Goal: Task Accomplishment & Management: Manage account settings

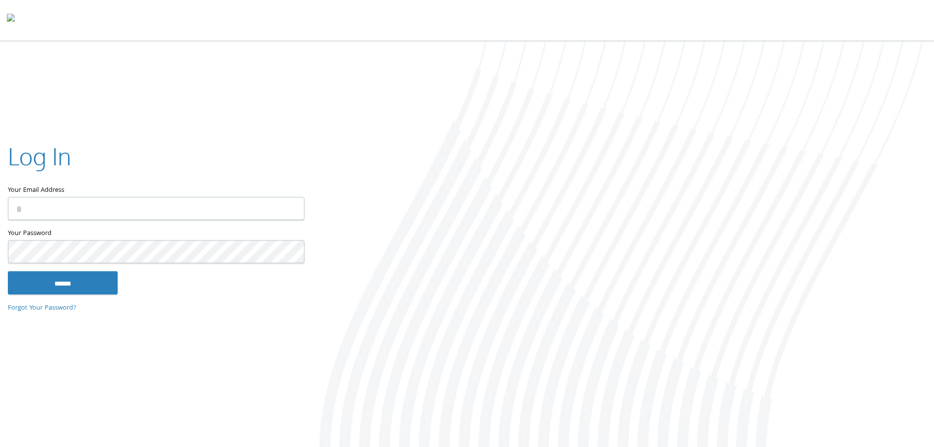
click at [189, 208] on input "Your Email Address" at bounding box center [156, 208] width 297 height 23
type input "**********"
click at [68, 282] on input "******" at bounding box center [63, 283] width 110 height 24
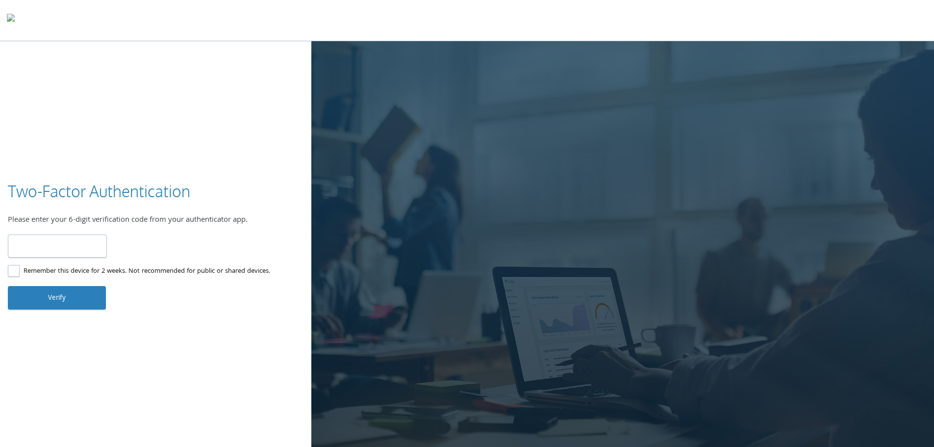
type input "******"
